Goal: Information Seeking & Learning: Learn about a topic

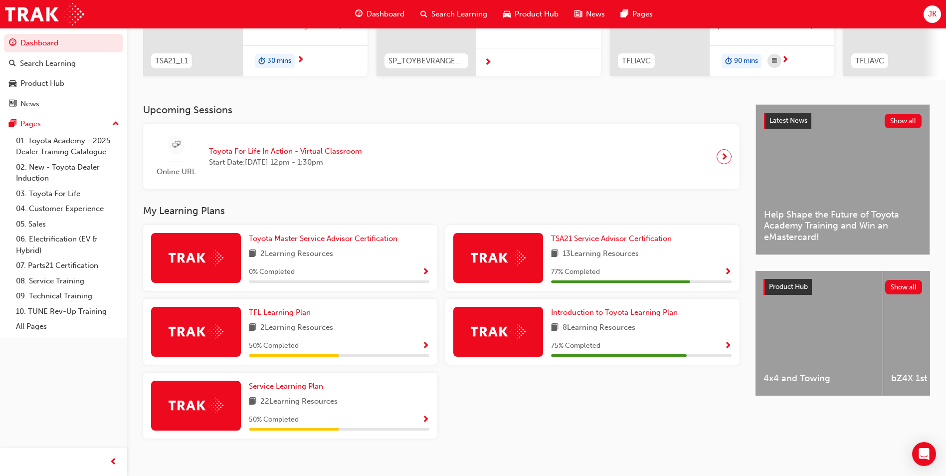
scroll to position [165, 0]
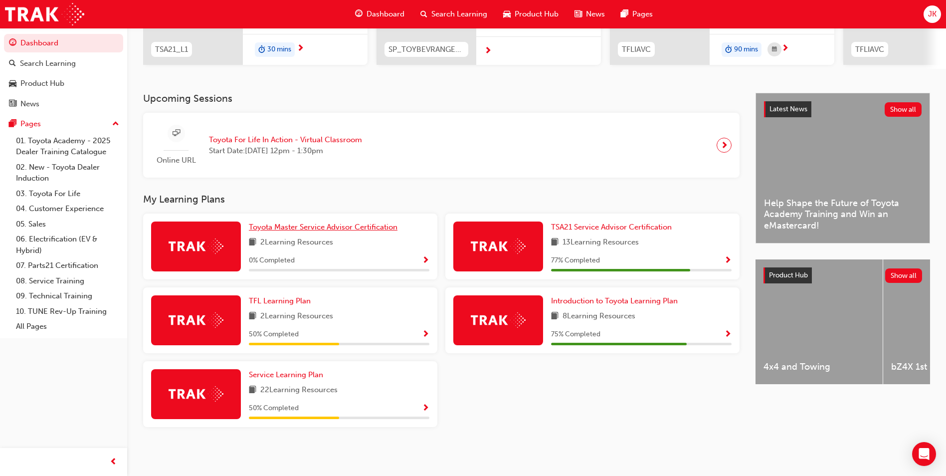
click at [343, 227] on span "Toyota Master Service Advisor Certification" at bounding box center [323, 227] width 149 height 9
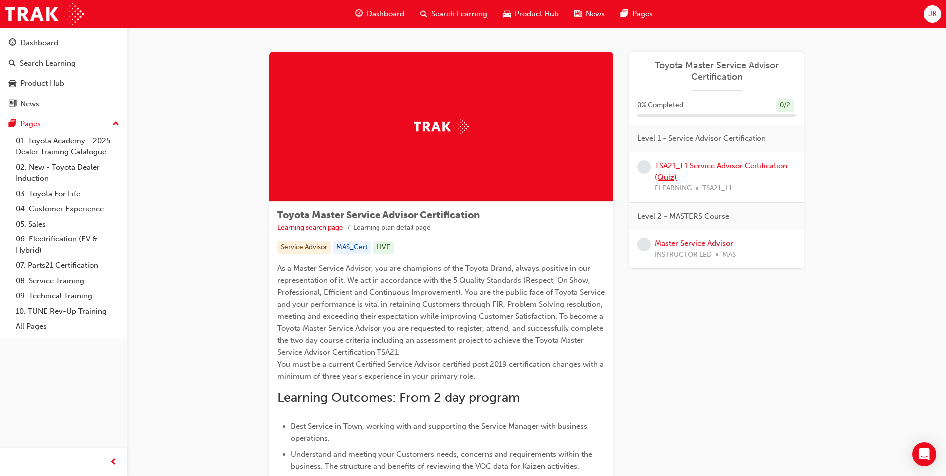
click at [664, 172] on link "TSA21_L1 Service Advisor Certification (Quiz)" at bounding box center [721, 171] width 133 height 20
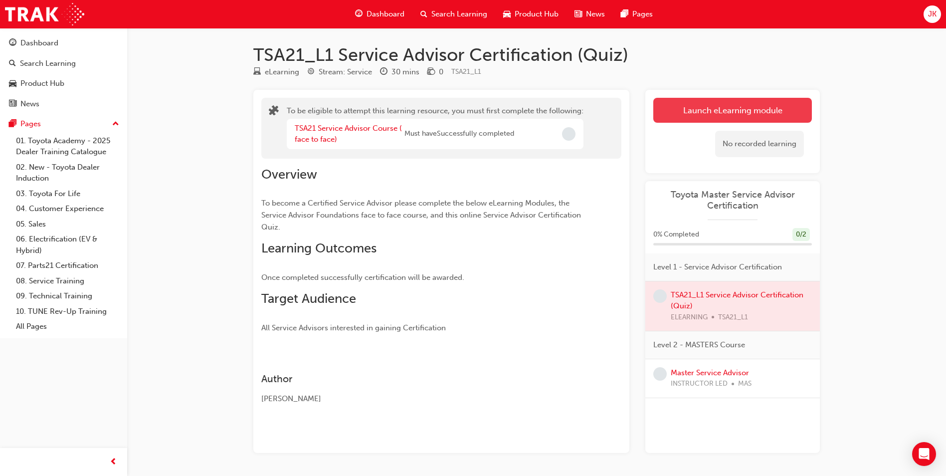
click at [735, 107] on button "Launch eLearning module" at bounding box center [733, 110] width 159 height 25
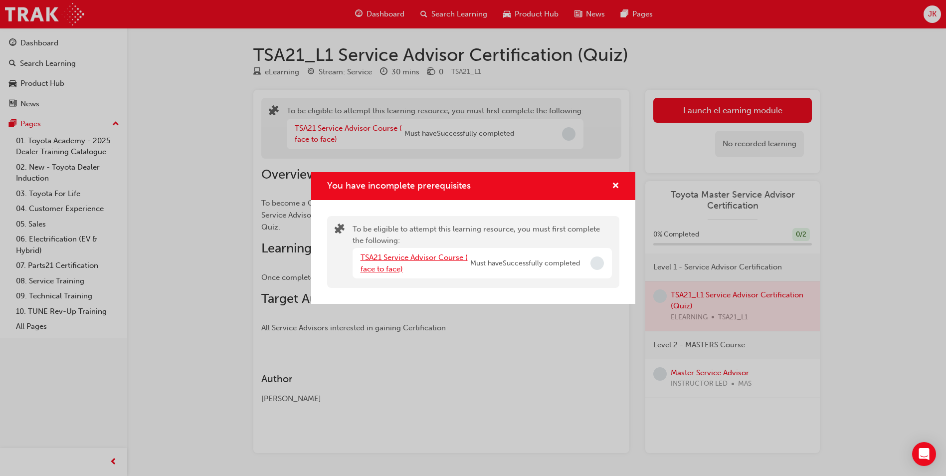
click at [407, 260] on link "TSA21 Service Advisor Course ( face to face)" at bounding box center [414, 263] width 107 height 20
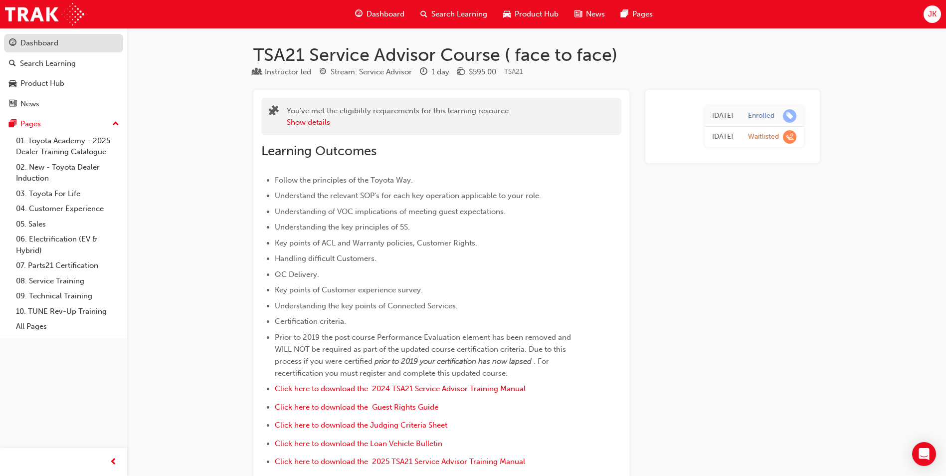
click at [69, 45] on div "Dashboard" at bounding box center [63, 43] width 109 height 12
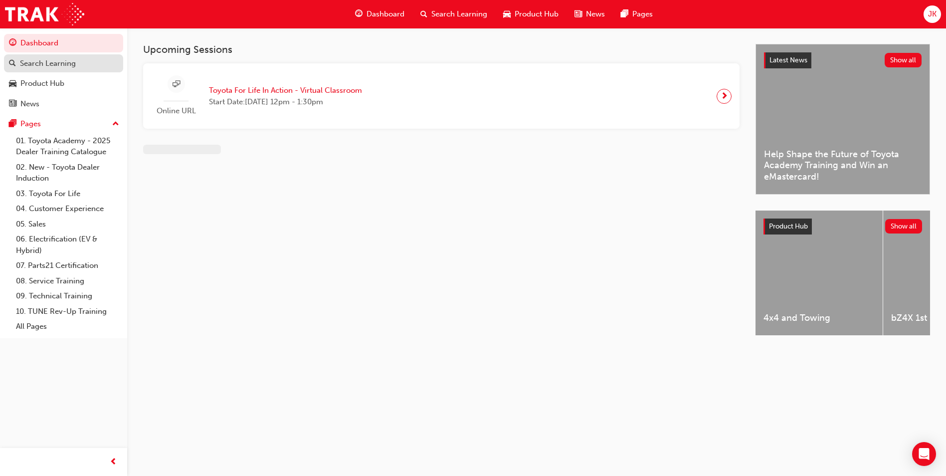
click at [62, 65] on div "Search Learning" at bounding box center [48, 63] width 56 height 11
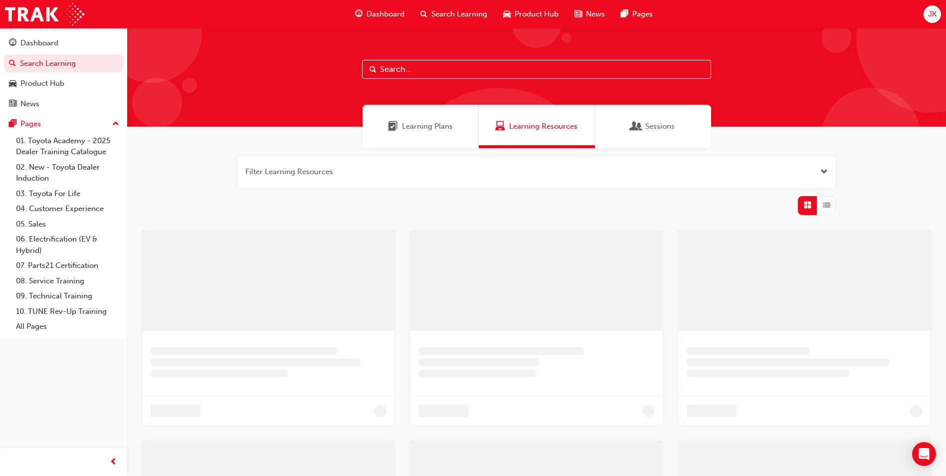
click at [284, 169] on button "button" at bounding box center [536, 172] width 599 height 32
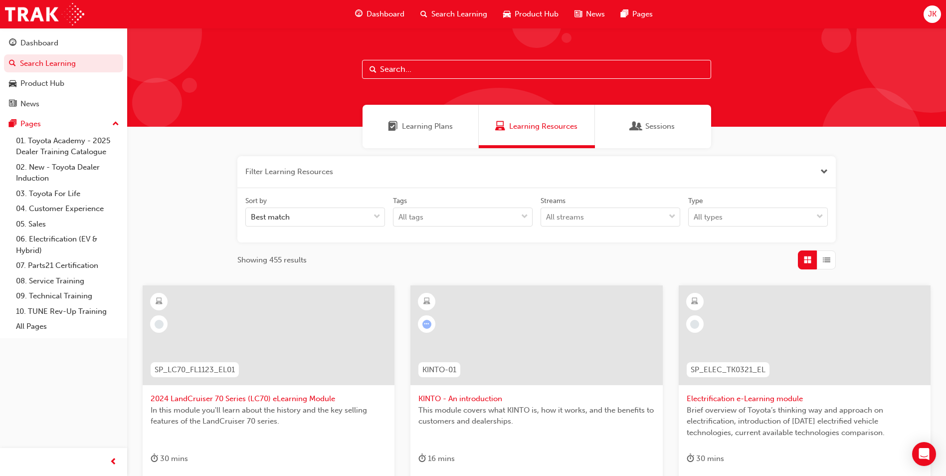
click at [426, 74] on input "text" at bounding box center [536, 69] width 349 height 19
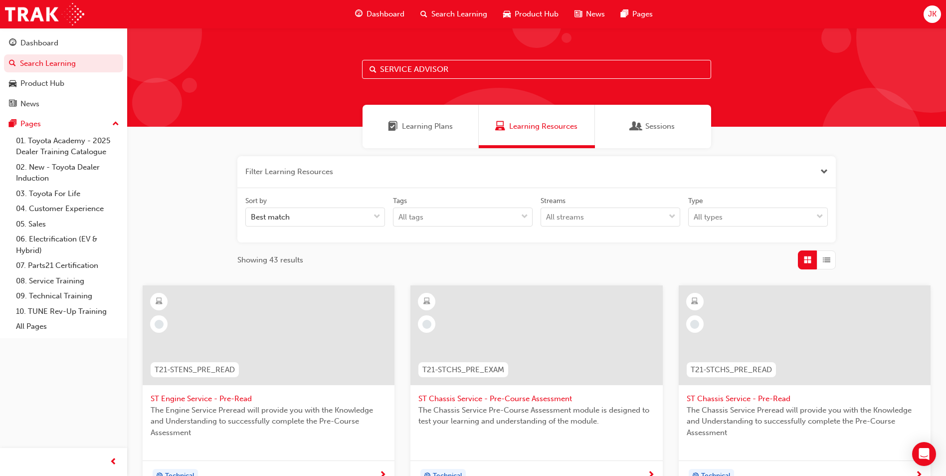
type input "SERVICE ADVISOR"
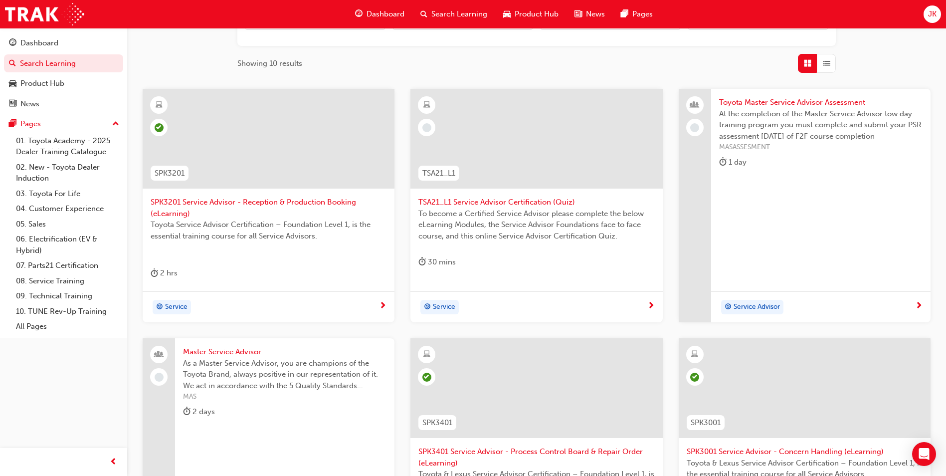
scroll to position [200, 0]
click at [536, 300] on div "Service" at bounding box center [533, 304] width 228 height 15
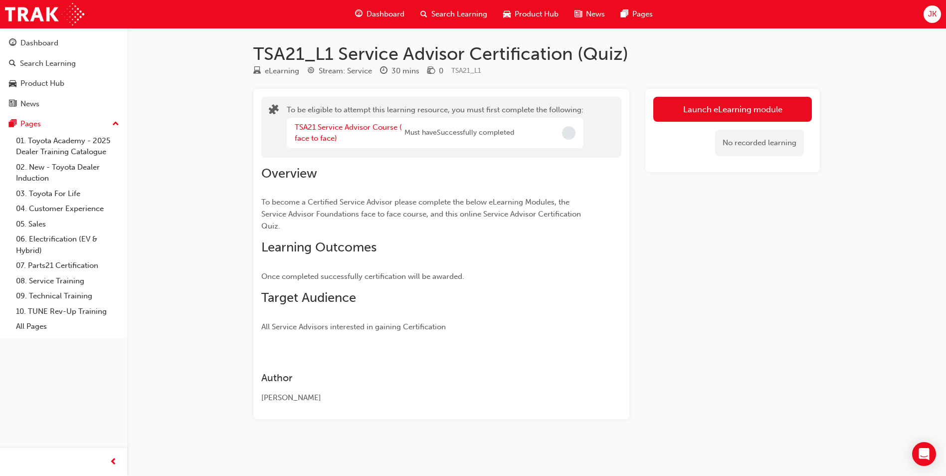
scroll to position [1, 0]
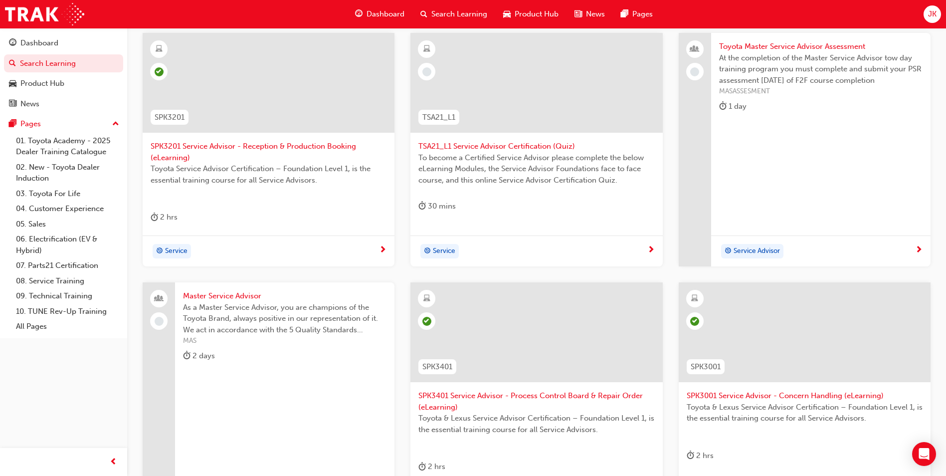
scroll to position [399, 0]
